Goal: Find specific page/section: Find specific page/section

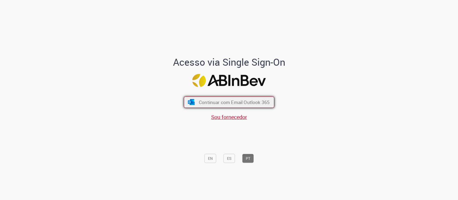
click at [220, 100] on span "Continuar com Email Outlook 365" at bounding box center [234, 102] width 71 height 6
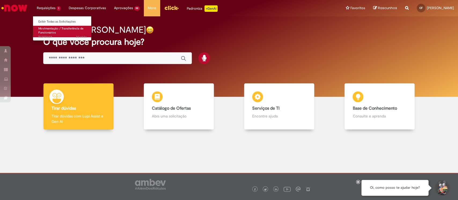
click at [53, 30] on span "Movimentação / Transferência de Funcionários" at bounding box center [60, 31] width 45 height 8
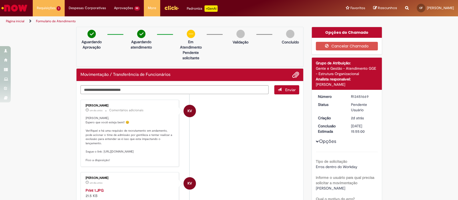
click at [88, 137] on p "[PERSON_NAME], Espero que você esteja bem!! 😊 Verifiquei e há uma requisão de r…" at bounding box center [130, 139] width 89 height 46
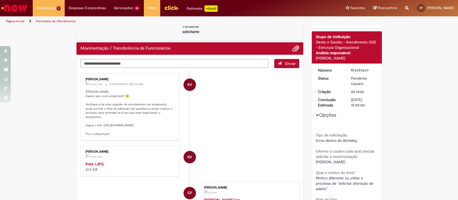
scroll to position [36, 0]
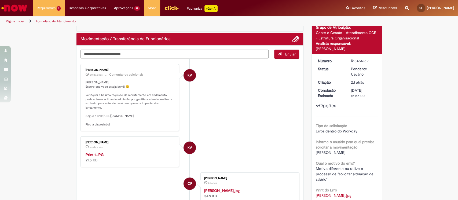
drag, startPoint x: 99, startPoint y: 116, endPoint x: 148, endPoint y: 122, distance: 49.2
click at [153, 125] on p "[PERSON_NAME], Espero que você esteja bem!! 😊 Verifiquei e há uma requisão de r…" at bounding box center [130, 103] width 89 height 46
click at [118, 117] on p "[PERSON_NAME], Espero que você esteja bem!! 😊 Verifiquei e há uma requisão de r…" at bounding box center [130, 103] width 89 height 46
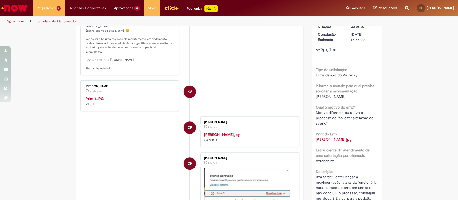
scroll to position [107, 0]
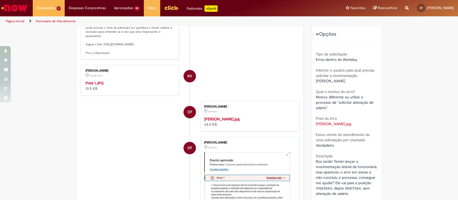
click at [130, 80] on img "Histórico de tíquete" at bounding box center [130, 80] width 89 height 0
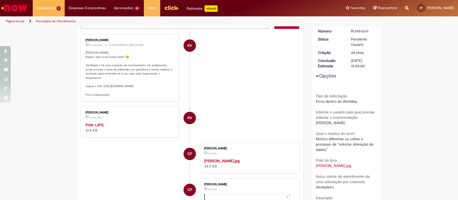
scroll to position [64, 0]
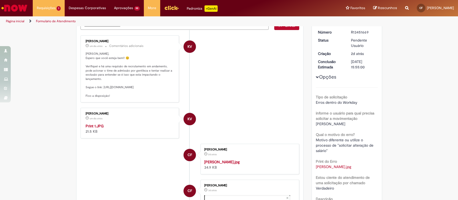
click at [126, 123] on img "Histórico de tíquete" at bounding box center [130, 123] width 89 height 0
click at [119, 123] on img "Histórico de tíquete" at bounding box center [130, 123] width 89 height 0
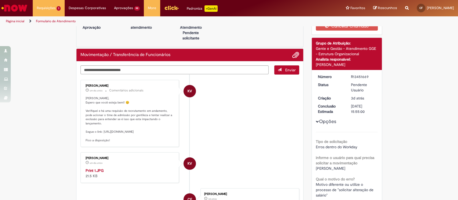
scroll to position [0, 0]
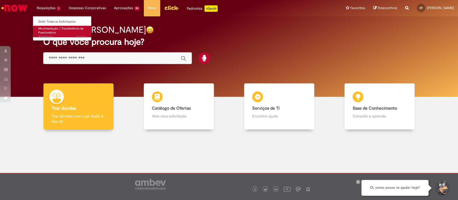
click at [52, 30] on span "Movimentação / Transferência de Funcionários" at bounding box center [60, 31] width 45 height 8
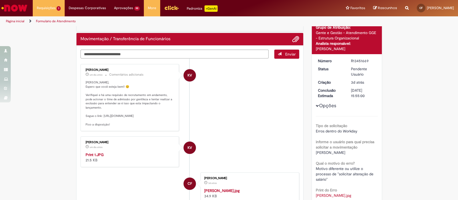
scroll to position [71, 0]
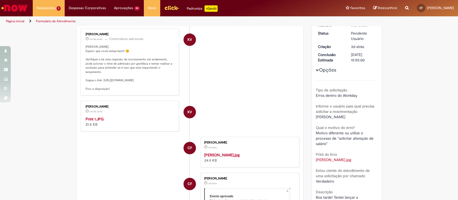
click at [142, 123] on div "Karine Vieira um dia atrás um dia atrás Print 1.JPG 21.5 KB" at bounding box center [129, 115] width 95 height 27
click at [142, 116] on img "Histórico de tíquete" at bounding box center [130, 116] width 89 height 0
